Goal: Task Accomplishment & Management: Manage account settings

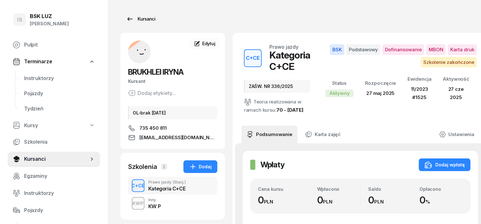
click at [133, 18] on div "Kursanci" at bounding box center [140, 19] width 29 height 8
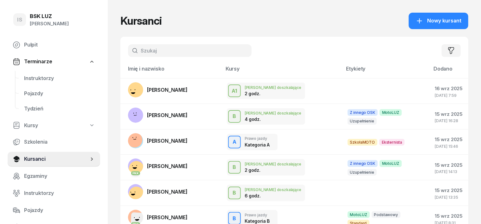
click at [142, 49] on input "text" at bounding box center [190, 50] width 124 height 13
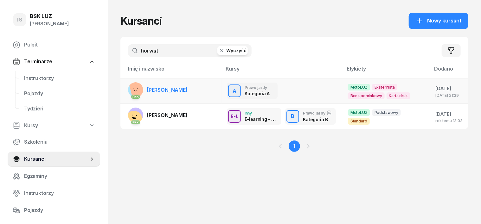
type input "horwat"
click at [129, 85] on rect at bounding box center [139, 88] width 20 height 20
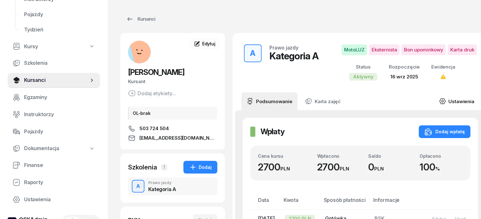
click at [441, 100] on icon at bounding box center [442, 101] width 7 height 7
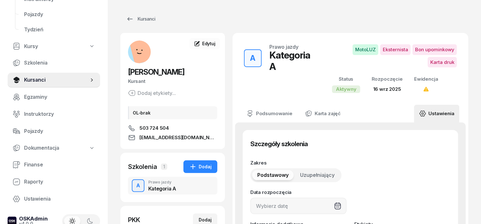
type input "[DATE]"
type input "20"
type input "82450"
type input "39204"
type input "52893"
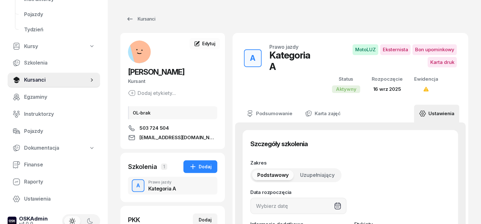
type input "89114"
type input "2/2025"
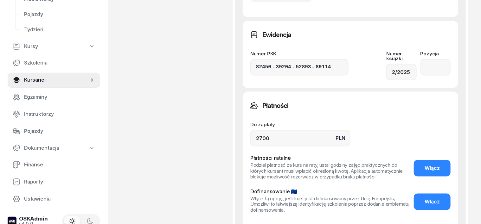
scroll to position [396, 0]
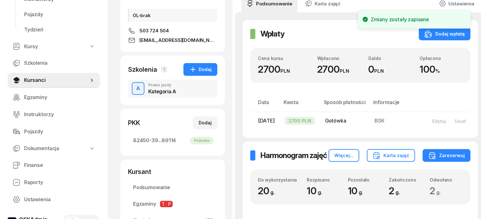
scroll to position [0, 0]
